Goal: Task Accomplishment & Management: Manage account settings

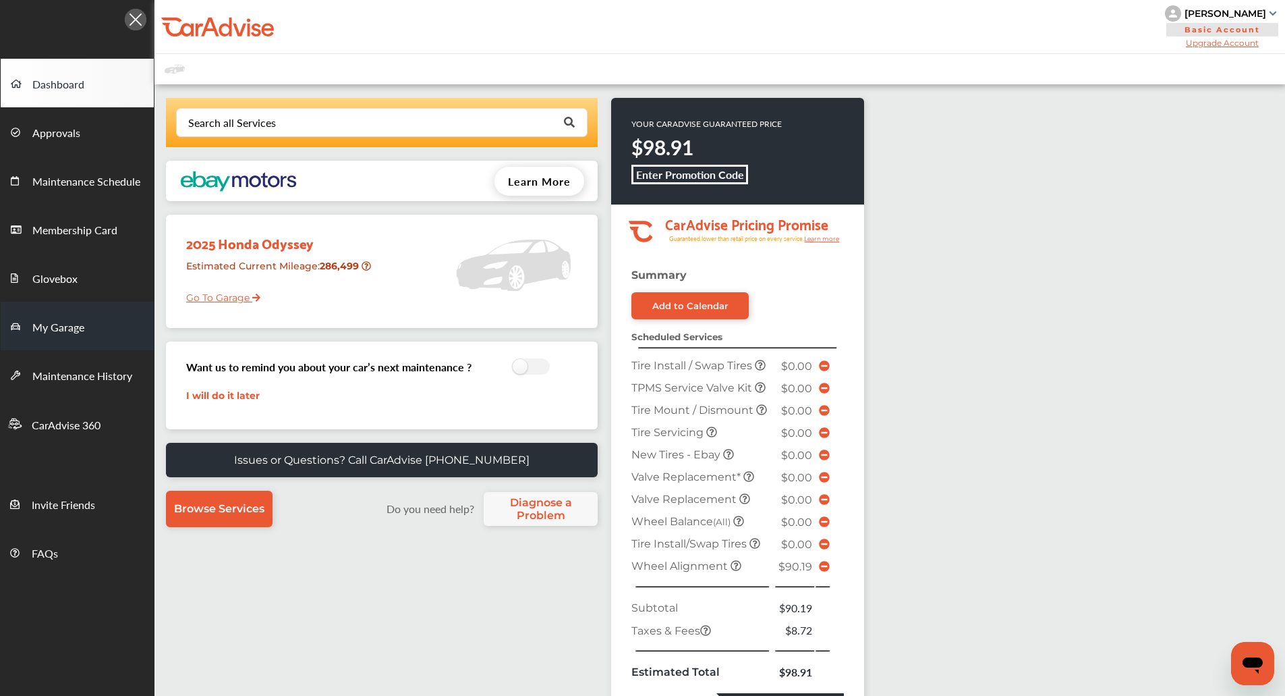
click at [76, 319] on span "My Garage" at bounding box center [58, 328] width 52 height 18
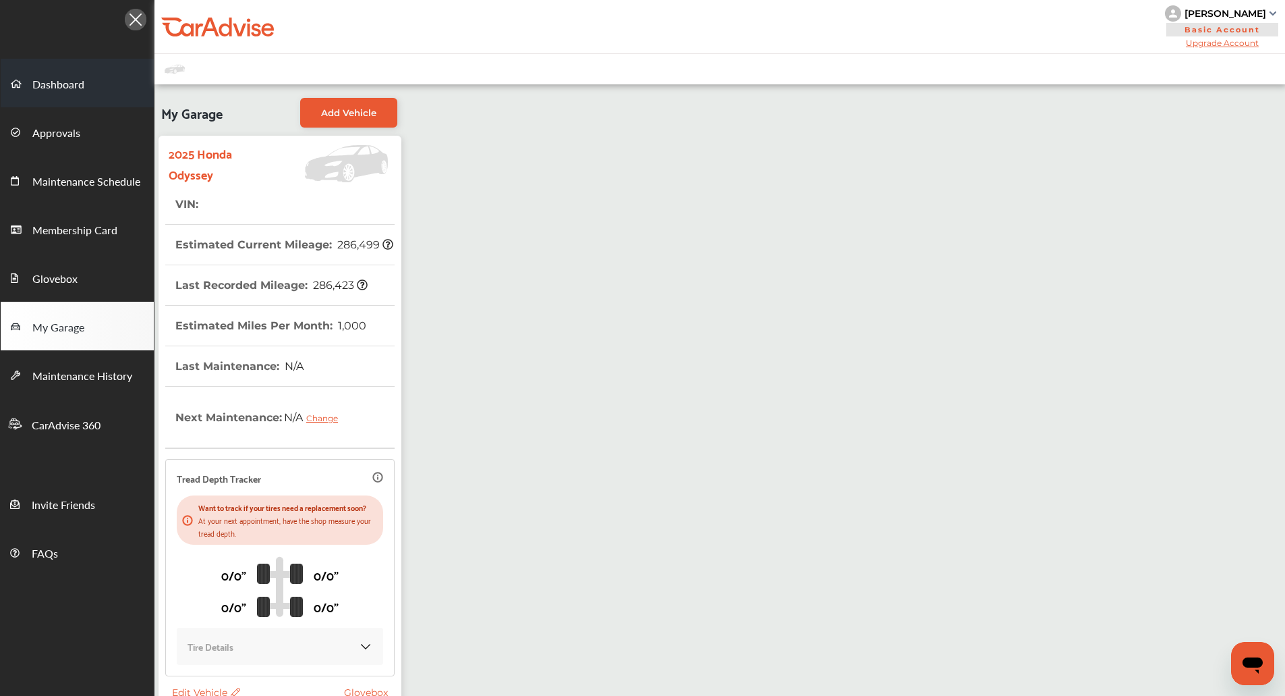
click at [51, 80] on span "Dashboard" at bounding box center [58, 85] width 52 height 18
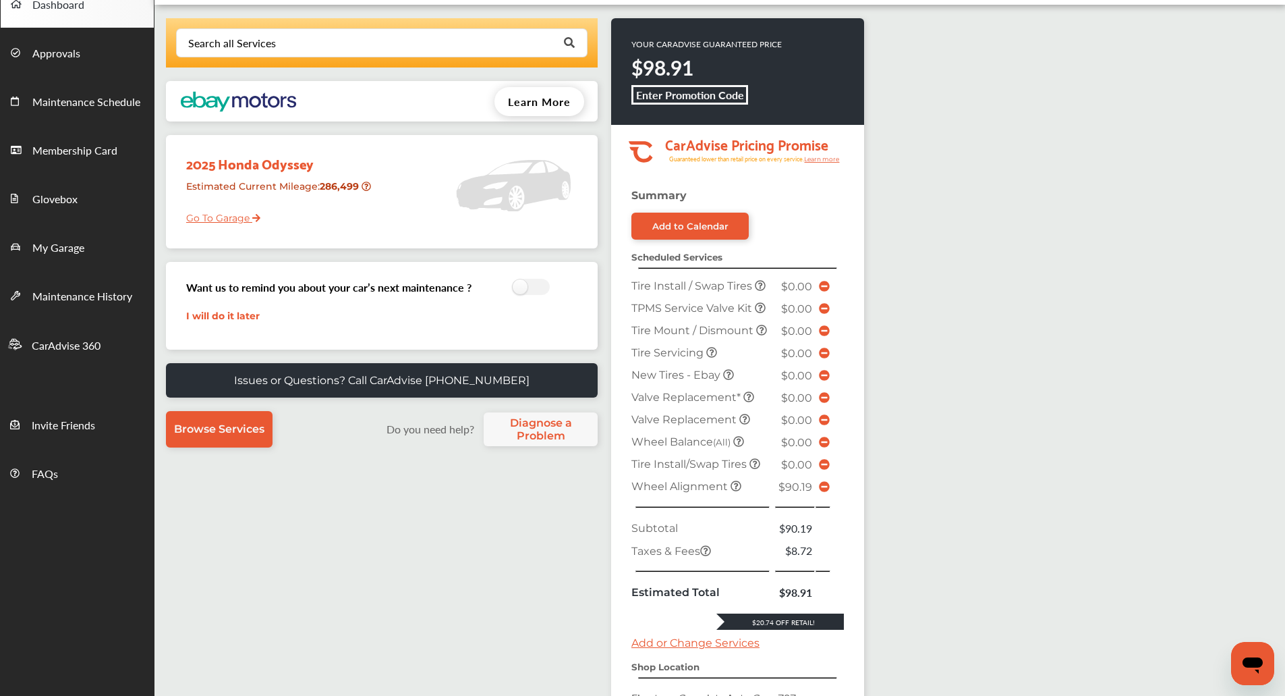
scroll to position [79, 0]
click at [111, 241] on link "My Garage" at bounding box center [77, 247] width 153 height 49
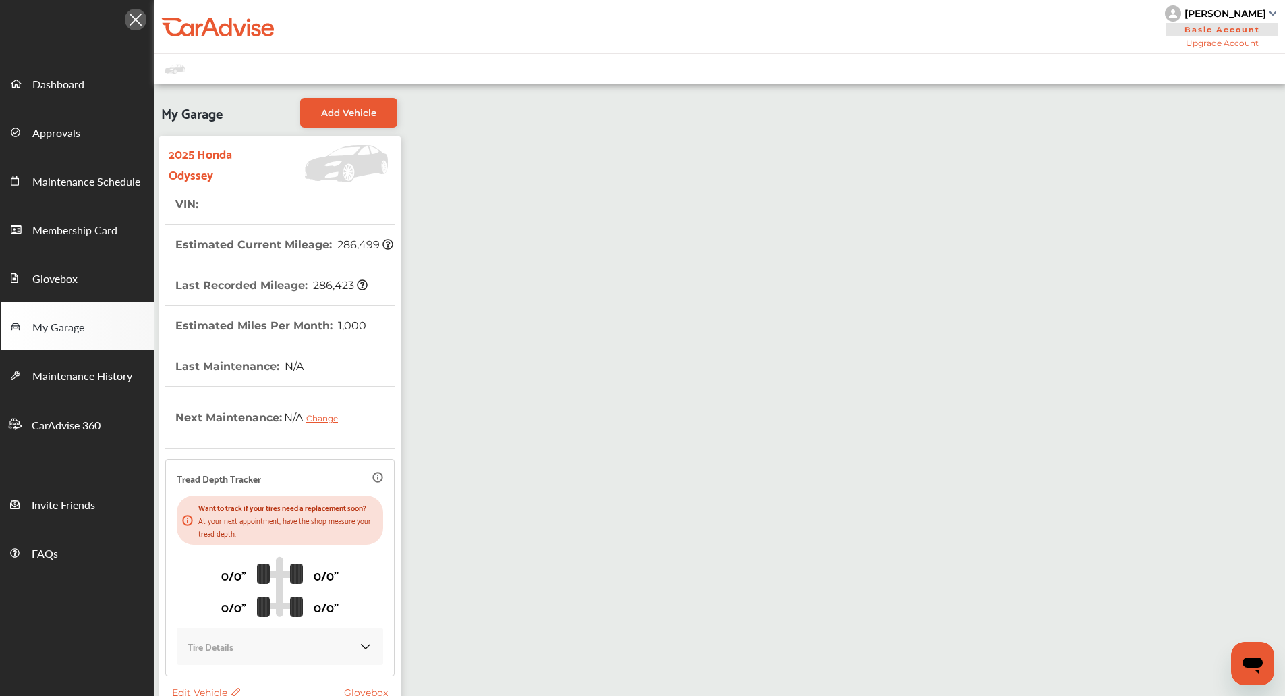
scroll to position [99, 0]
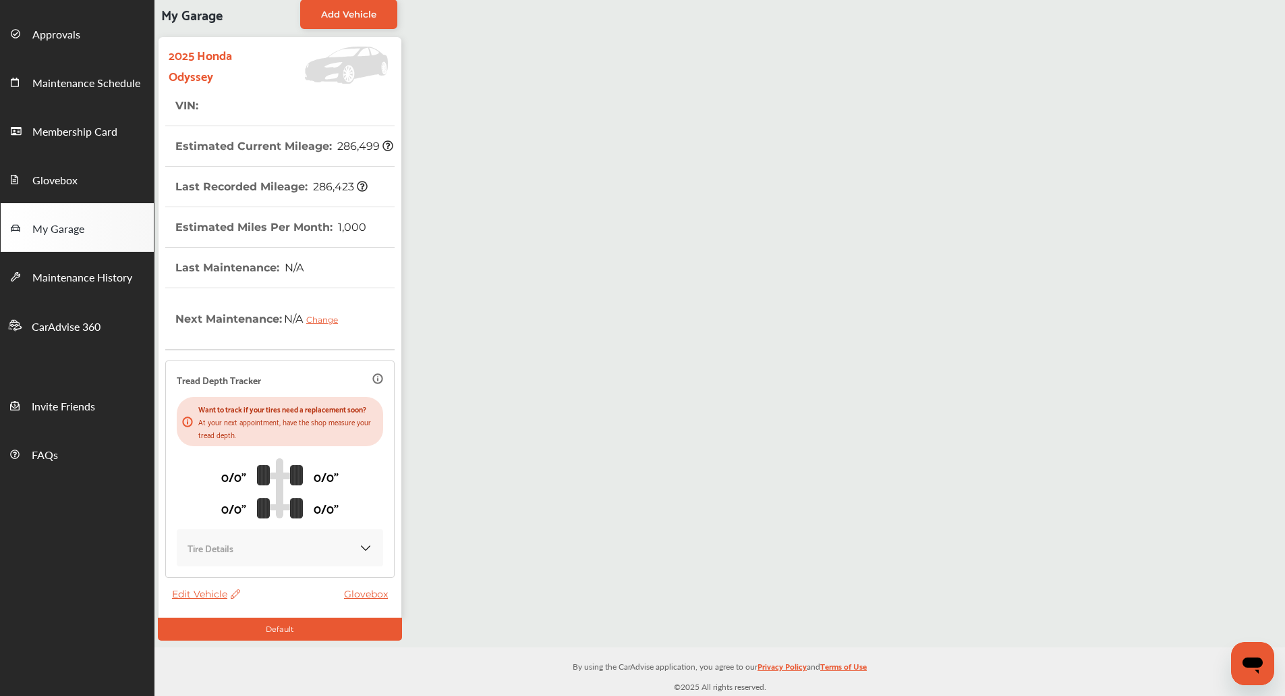
click at [208, 594] on span "Edit Vehicle" at bounding box center [206, 594] width 68 height 12
click at [244, 602] on div "Edit" at bounding box center [268, 608] width 121 height 21
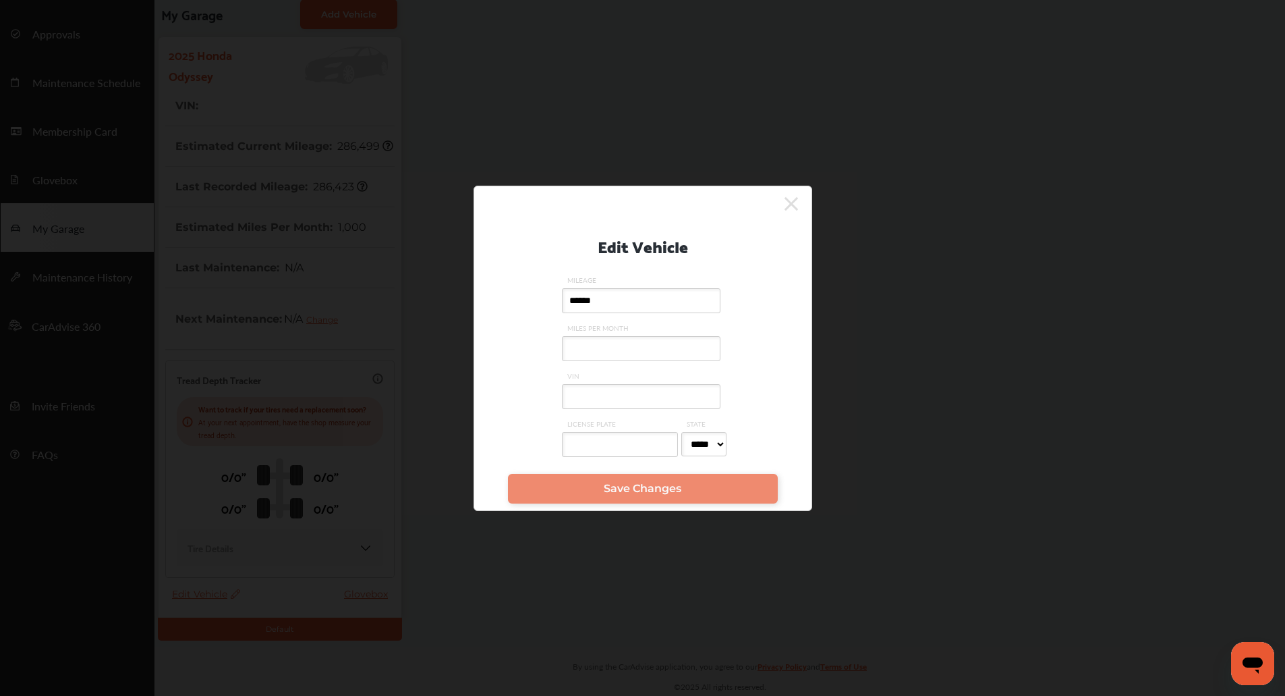
click at [636, 397] on input "VIN" at bounding box center [641, 396] width 159 height 25
click at [636, 397] on input "**********" at bounding box center [641, 396] width 159 height 25
type input "**********"
click at [624, 495] on span "Save Changes" at bounding box center [643, 488] width 78 height 13
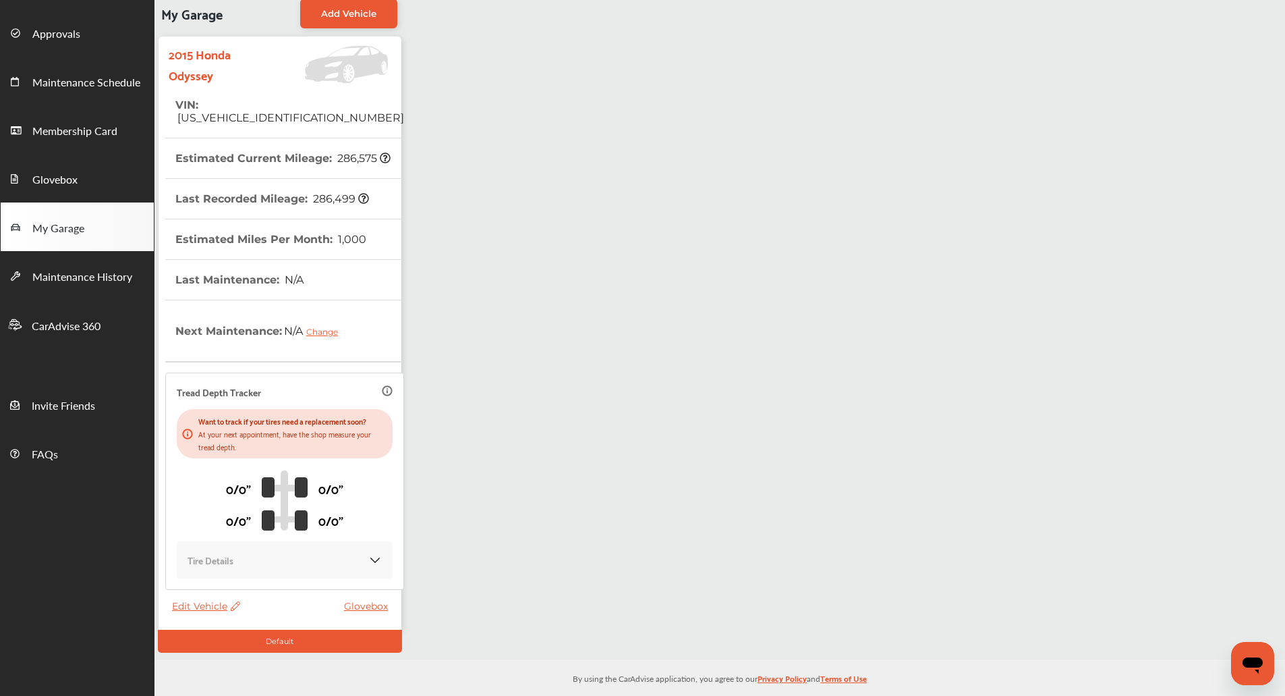
scroll to position [0, 0]
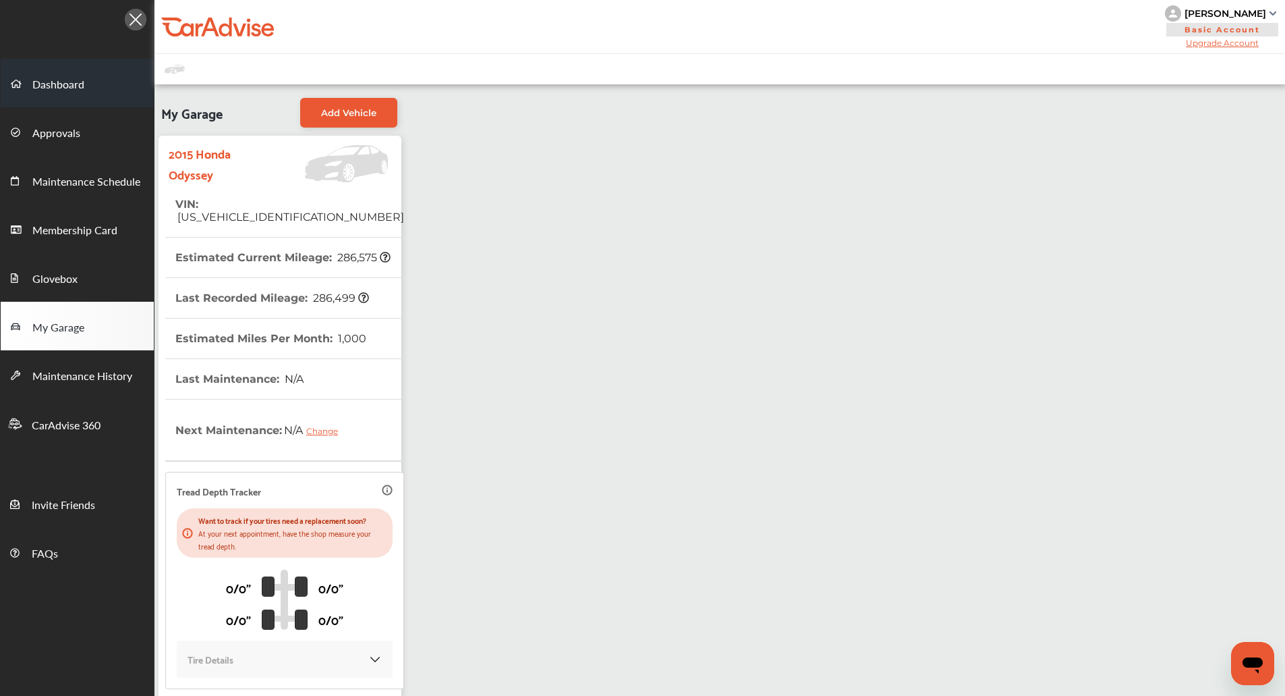
click at [101, 84] on link "Dashboard" at bounding box center [77, 83] width 153 height 49
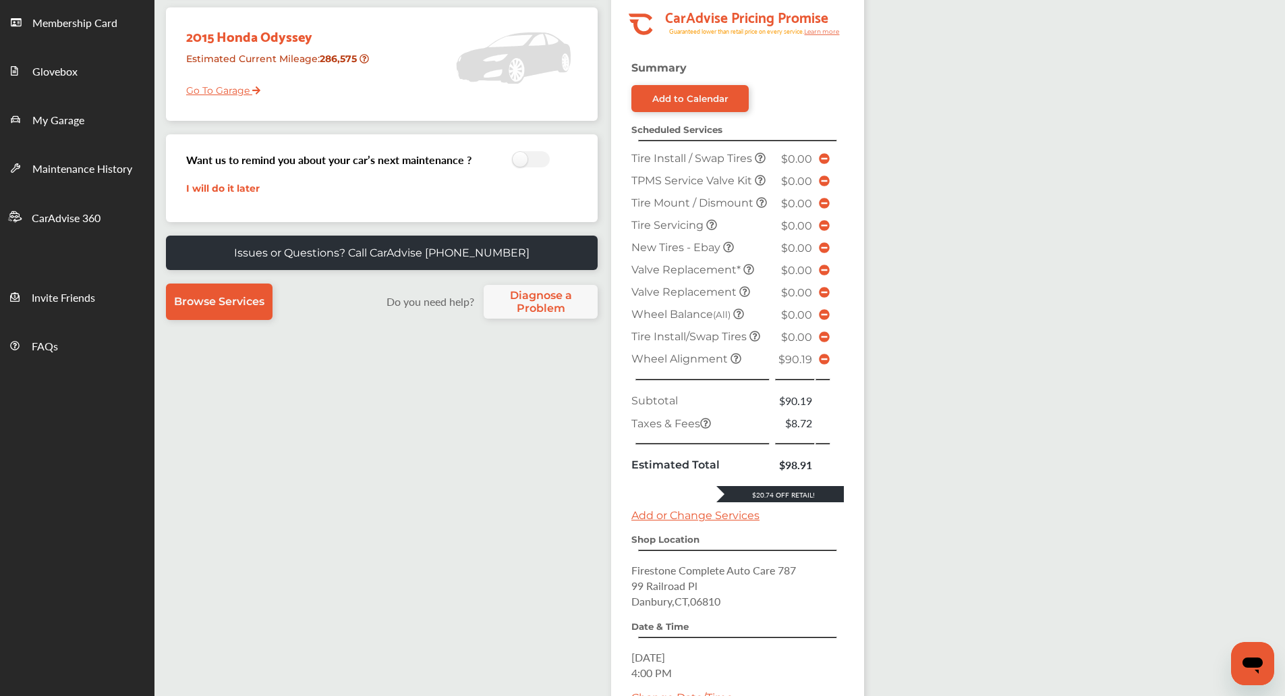
scroll to position [233, 0]
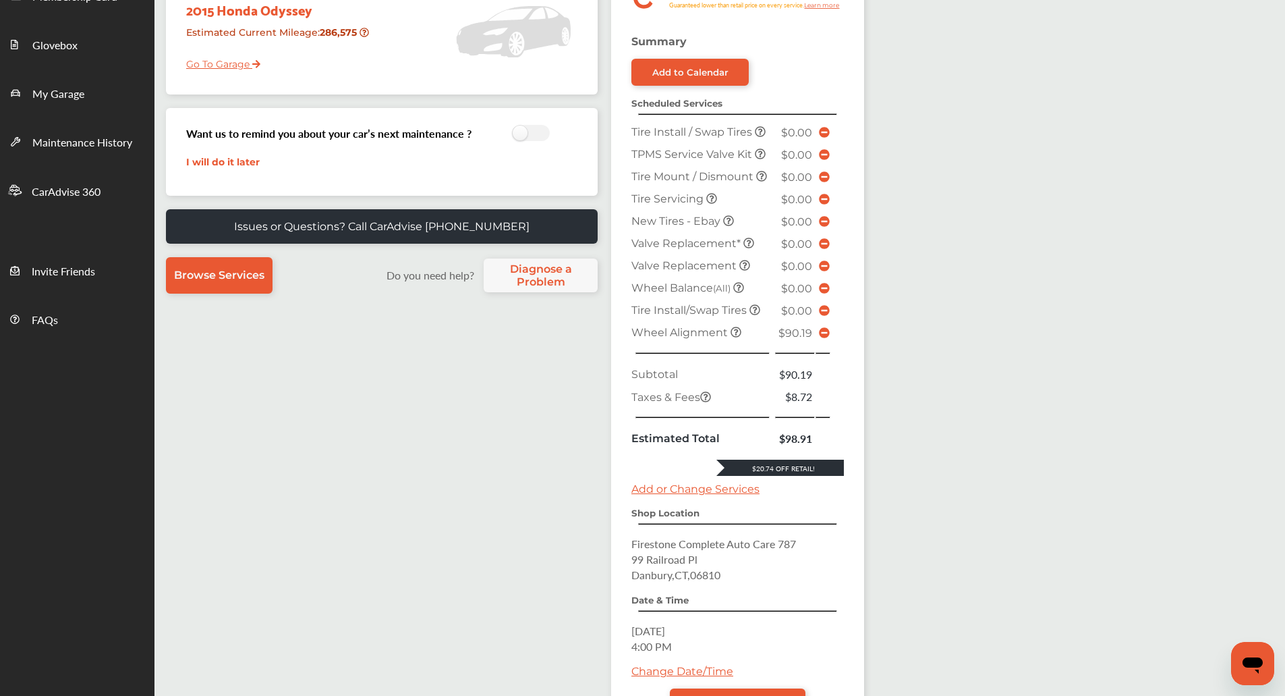
click at [819, 334] on icon at bounding box center [824, 332] width 11 height 11
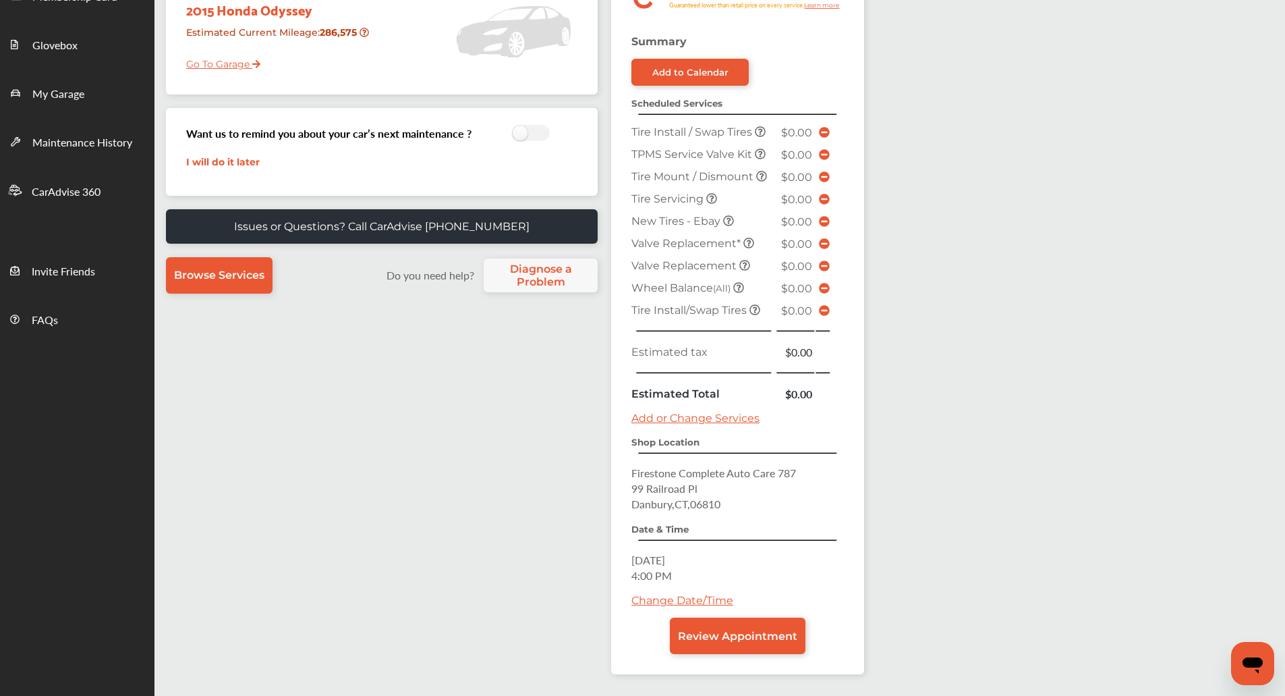
click at [1268, 180] on div "Search all Services Looking for something we don’t seem to have? Contact us. .s…" at bounding box center [720, 276] width 1131 height 850
